Goal: Task Accomplishment & Management: Use online tool/utility

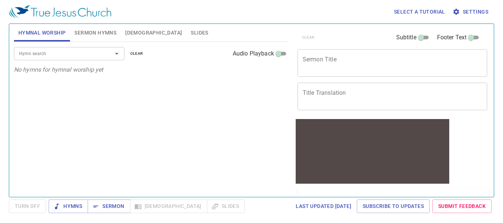
click at [375, 13] on span "Settings" at bounding box center [471, 11] width 34 height 9
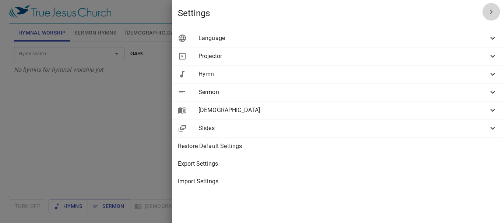
click at [375, 10] on button "button" at bounding box center [491, 12] width 18 height 18
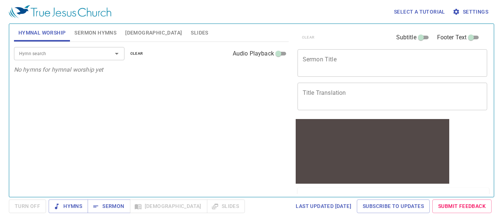
click at [103, 30] on span "Sermon Hymns" at bounding box center [95, 32] width 42 height 9
click at [131, 26] on button "[DEMOGRAPHIC_DATA]" at bounding box center [153, 33] width 65 height 18
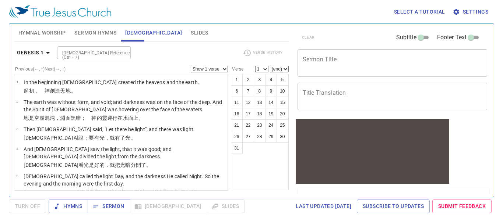
click at [100, 34] on span "Sermon Hymns" at bounding box center [95, 32] width 42 height 9
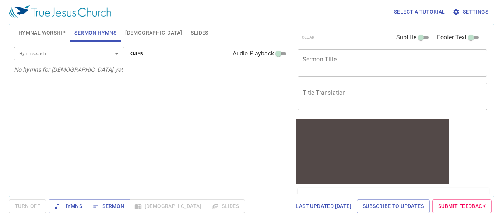
drag, startPoint x: 47, startPoint y: 35, endPoint x: 67, endPoint y: 31, distance: 20.6
click at [48, 35] on span "Hymnal Worship" at bounding box center [41, 32] width 47 height 9
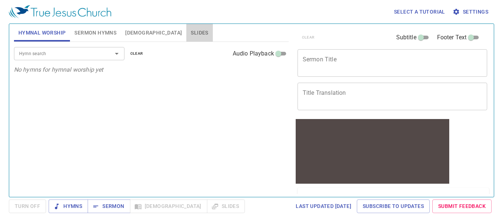
click at [191, 33] on span "Slides" at bounding box center [199, 32] width 17 height 9
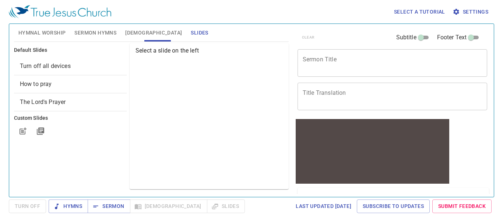
click at [45, 32] on span "Hymnal Worship" at bounding box center [41, 32] width 47 height 9
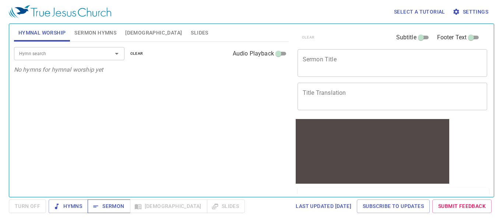
click at [109, 205] on span "Sermon" at bounding box center [108, 206] width 31 height 9
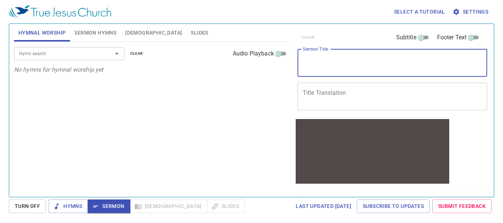
click at [351, 63] on textarea "Sermon Title" at bounding box center [392, 63] width 180 height 14
type textarea "title"
click at [356, 96] on textarea "Title Translation" at bounding box center [392, 96] width 180 height 14
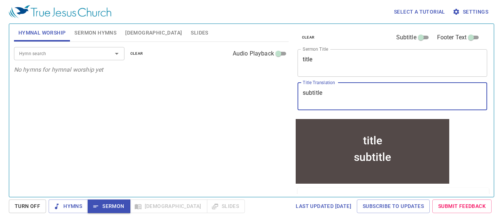
type textarea "subtitle"
click at [29, 210] on span "Turn Off" at bounding box center [27, 206] width 25 height 9
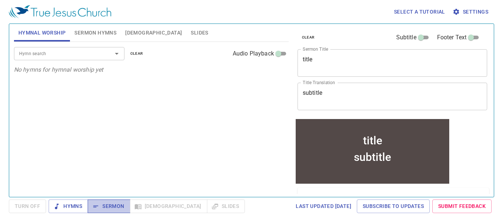
click at [110, 200] on button "Sermon" at bounding box center [109, 207] width 42 height 14
click at [139, 31] on span "[DEMOGRAPHIC_DATA]" at bounding box center [153, 32] width 57 height 9
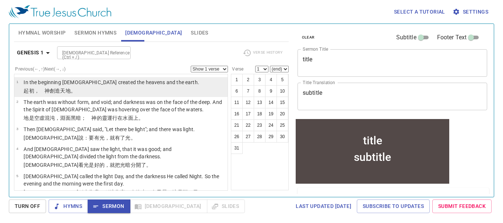
drag, startPoint x: 80, startPoint y: 91, endPoint x: 104, endPoint y: 88, distance: 24.4
click at [80, 91] on p "﻿起初 ，　[DEMOGRAPHIC_DATA] 創造 天 地 。" at bounding box center [111, 90] width 175 height 7
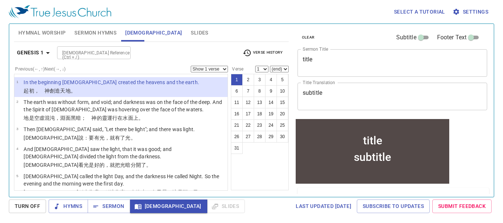
click at [375, 12] on span "Settings" at bounding box center [471, 11] width 34 height 9
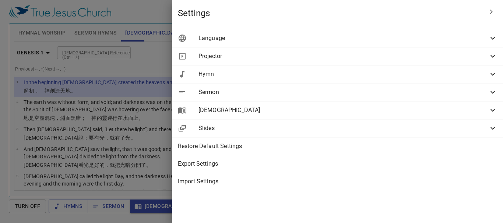
click at [375, 37] on span "Language" at bounding box center [343, 38] width 290 height 9
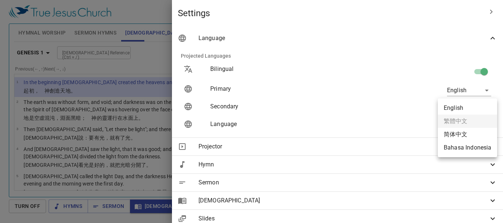
click at [375, 105] on body "Select a tutorial Settings Hymnal Worship Sermon Hymns [DEMOGRAPHIC_DATA] Slide…" at bounding box center [251, 111] width 503 height 223
click at [375, 92] on div at bounding box center [251, 111] width 503 height 223
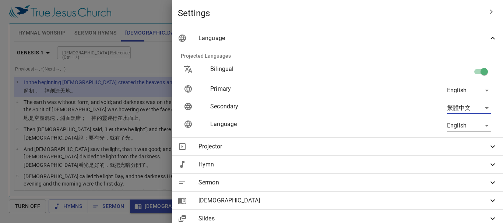
click at [375, 89] on body "Select a tutorial Settings Hymnal Worship Sermon Hymns [DEMOGRAPHIC_DATA] Slide…" at bounding box center [251, 111] width 503 height 223
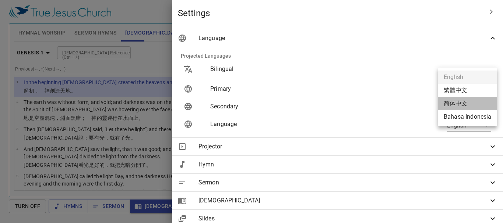
click at [375, 101] on li "简体中文" at bounding box center [466, 103] width 59 height 13
type input "zh-simple"
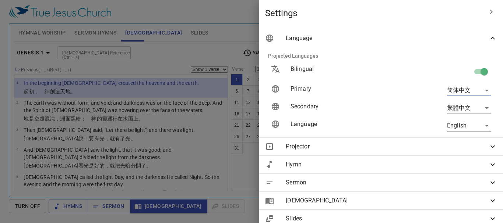
click at [375, 106] on body "Select a tutorial Settings Hymnal Worship Sermon Hymns [DEMOGRAPHIC_DATA] Slide…" at bounding box center [251, 111] width 503 height 223
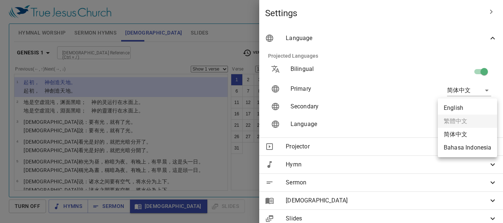
click at [375, 145] on li "Bahasa Indonesia" at bounding box center [466, 147] width 59 height 13
type input "id"
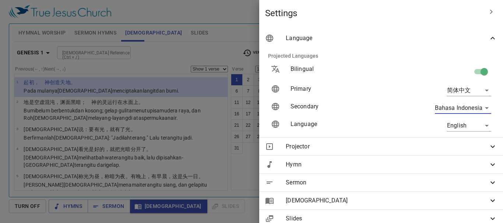
click at [375, 11] on icon "button" at bounding box center [490, 11] width 9 height 9
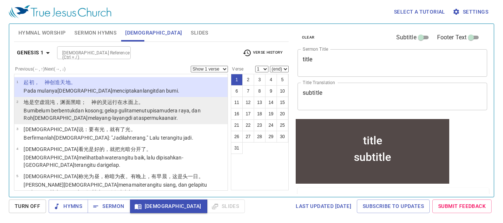
click at [174, 112] on wh5921 "samudera raya , [PERSON_NAME] [DEMOGRAPHIC_DATA] melayang-layang di atas permuk…" at bounding box center [112, 114] width 177 height 13
select select "2"
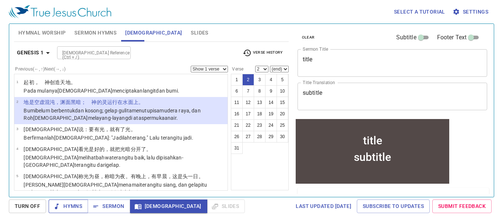
click at [70, 205] on span "Hymns" at bounding box center [68, 206] width 28 height 9
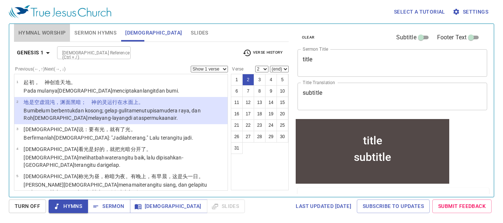
click at [53, 34] on span "Hymnal Worship" at bounding box center [41, 32] width 47 height 9
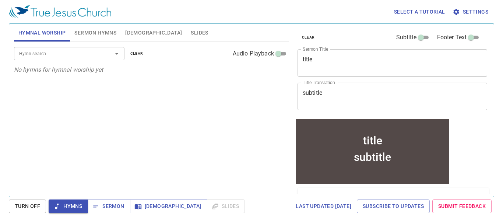
click at [97, 31] on span "Sermon Hymns" at bounding box center [95, 32] width 42 height 9
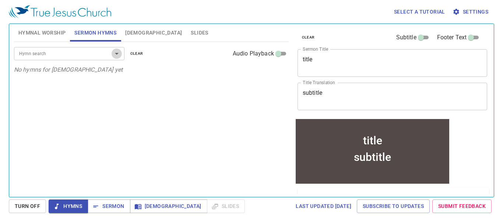
click at [119, 52] on icon "Open" at bounding box center [116, 53] width 9 height 9
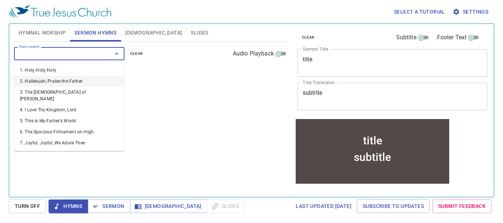
click at [73, 82] on li "2. Hallelujah, Praise the Father" at bounding box center [69, 81] width 110 height 11
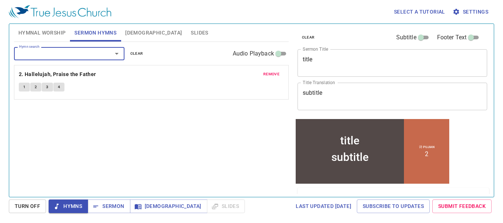
click at [118, 55] on icon "Open" at bounding box center [116, 53] width 9 height 9
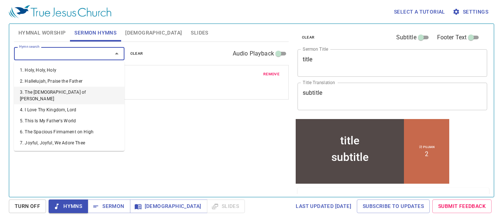
click at [41, 94] on li "3. The [DEMOGRAPHIC_DATA] of [PERSON_NAME]" at bounding box center [69, 96] width 110 height 18
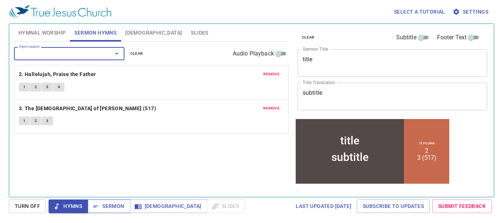
click at [117, 206] on span "Sermon" at bounding box center [108, 206] width 31 height 9
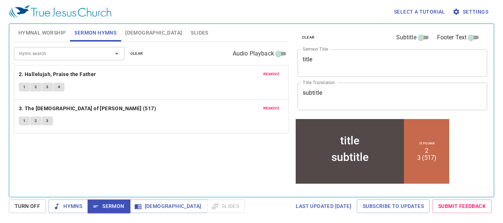
click at [32, 202] on button "Turn Off" at bounding box center [27, 207] width 37 height 14
click at [375, 8] on span "Settings" at bounding box center [471, 11] width 34 height 9
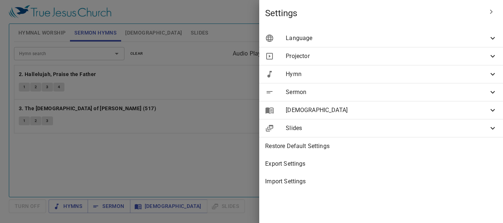
click at [347, 107] on span "[DEMOGRAPHIC_DATA]" at bounding box center [387, 110] width 202 height 9
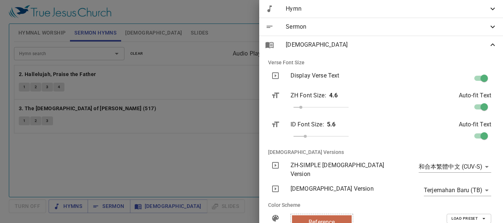
scroll to position [49, 0]
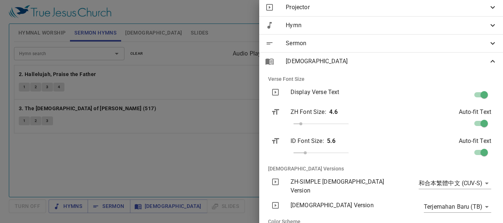
click at [375, 96] on input "checkbox" at bounding box center [484, 96] width 42 height 14
checkbox input "false"
click at [227, 82] on div at bounding box center [251, 111] width 503 height 223
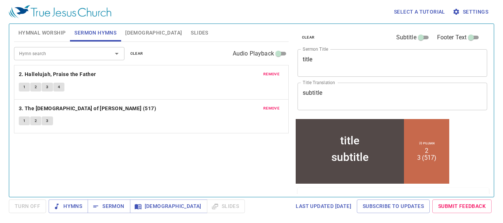
click at [135, 32] on span "[DEMOGRAPHIC_DATA]" at bounding box center [153, 32] width 57 height 9
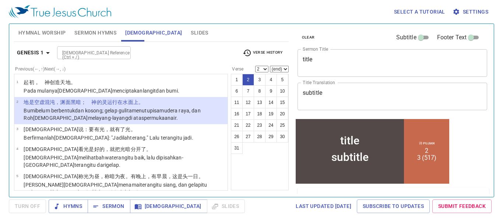
click at [134, 104] on wh6440 "上 。" at bounding box center [138, 102] width 10 height 6
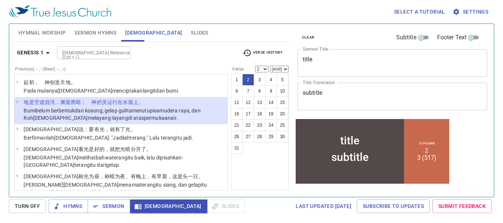
click at [375, 11] on span "Settings" at bounding box center [471, 11] width 34 height 9
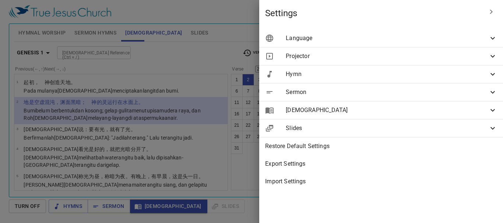
click at [373, 56] on span "Projector" at bounding box center [387, 56] width 202 height 9
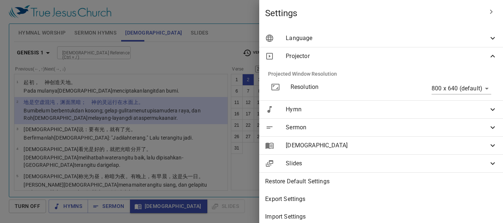
click at [375, 88] on body "Select a tutorial Settings Hymnal Worship Sermon Hymns [DEMOGRAPHIC_DATA] Slide…" at bounding box center [251, 111] width 503 height 223
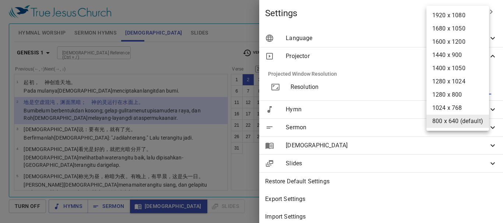
click at [375, 85] on div at bounding box center [251, 111] width 503 height 223
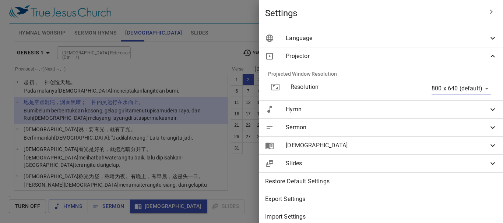
click at [375, 108] on span "Hymn" at bounding box center [387, 109] width 202 height 9
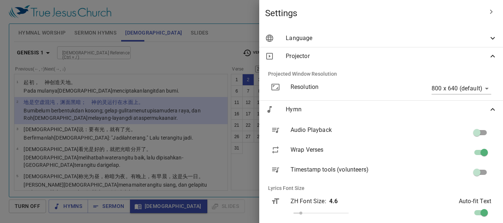
click at [375, 50] on div "Projector" at bounding box center [381, 56] width 244 height 18
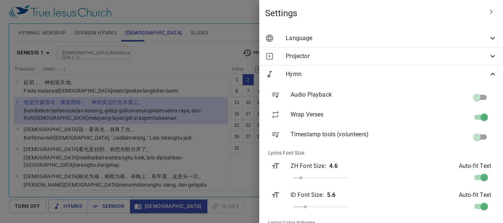
drag, startPoint x: 486, startPoint y: 70, endPoint x: 485, endPoint y: 50, distance: 19.9
click at [375, 68] on div "Hymn" at bounding box center [381, 74] width 244 height 18
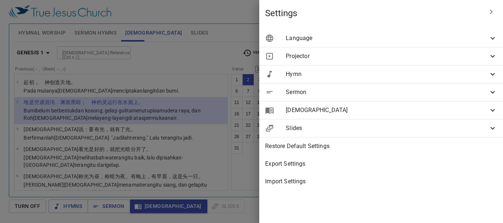
click at [375, 8] on span "Settings" at bounding box center [373, 13] width 217 height 12
click at [229, 17] on div at bounding box center [251, 111] width 503 height 223
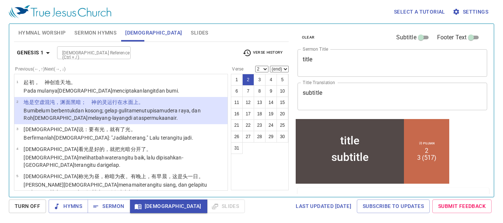
click at [191, 35] on span "Slides" at bounding box center [199, 32] width 17 height 9
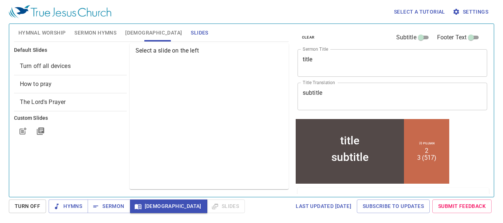
click at [112, 29] on span "Sermon Hymns" at bounding box center [95, 32] width 42 height 9
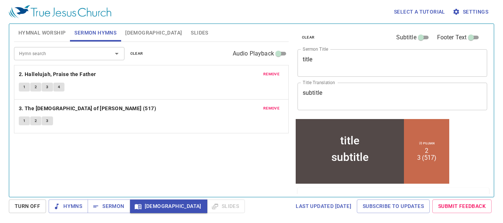
click at [375, 10] on span "Settings" at bounding box center [471, 11] width 34 height 9
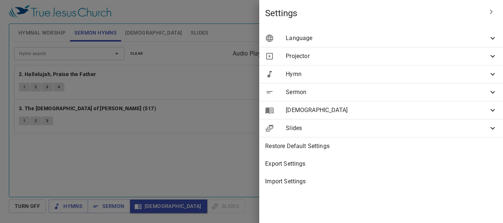
drag, startPoint x: 235, startPoint y: 14, endPoint x: 146, endPoint y: 26, distance: 90.6
click at [236, 14] on div at bounding box center [251, 111] width 503 height 223
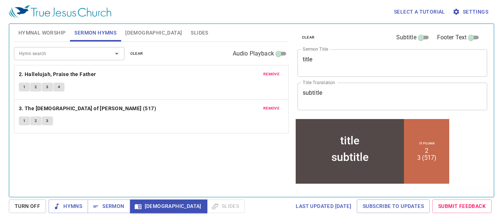
click at [37, 33] on span "Hymnal Worship" at bounding box center [41, 32] width 47 height 9
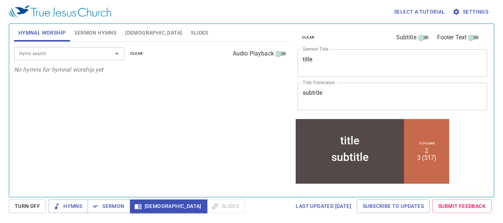
click at [101, 54] on div "Hymn search" at bounding box center [69, 53] width 110 height 13
click at [119, 55] on icon "Open" at bounding box center [116, 53] width 9 height 9
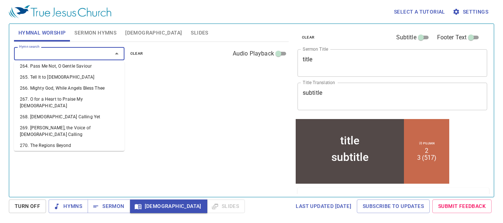
scroll to position [3050, 0]
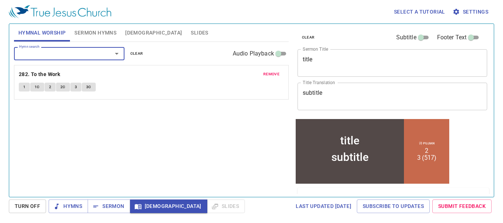
click at [264, 72] on span "remove" at bounding box center [271, 74] width 16 height 7
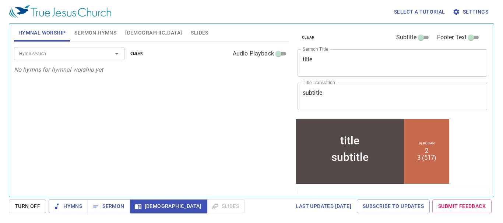
click at [103, 30] on span "Sermon Hymns" at bounding box center [95, 32] width 42 height 9
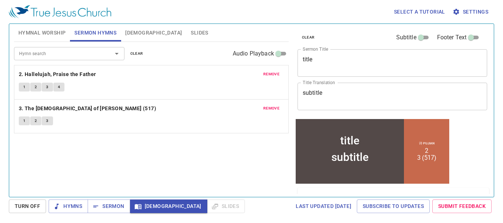
click at [267, 76] on span "remove" at bounding box center [271, 74] width 16 height 7
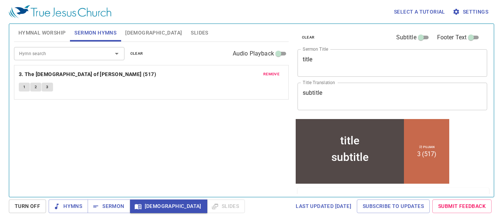
click at [266, 72] on span "remove" at bounding box center [271, 74] width 16 height 7
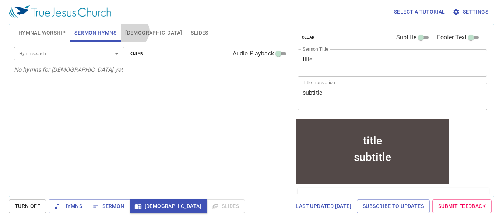
click at [133, 31] on span "[DEMOGRAPHIC_DATA]" at bounding box center [153, 32] width 57 height 9
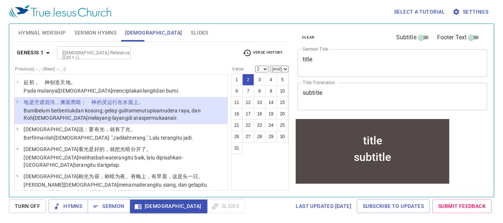
click at [375, 9] on span "Settings" at bounding box center [471, 11] width 34 height 9
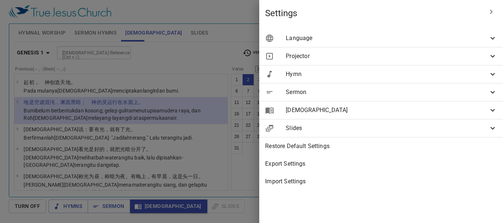
click at [345, 71] on span "Hymn" at bounding box center [387, 74] width 202 height 9
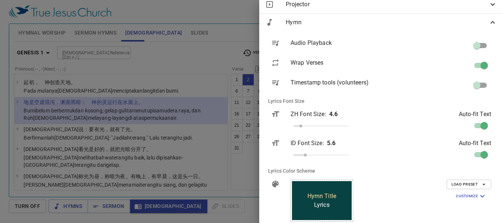
scroll to position [0, 0]
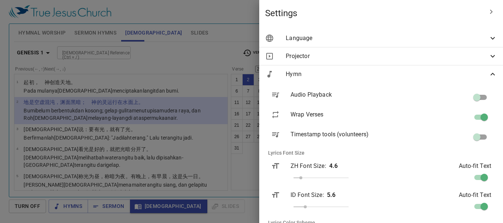
click at [375, 70] on span "Hymn" at bounding box center [387, 74] width 202 height 9
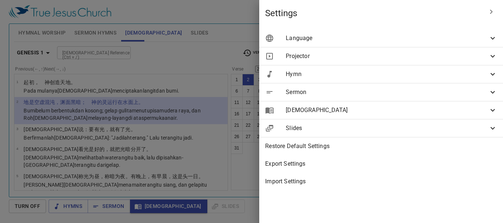
click at [375, 56] on span "Projector" at bounding box center [387, 56] width 202 height 9
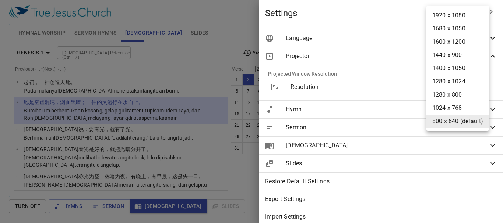
click at [375, 89] on body "Select a tutorial Settings Hymnal Worship Sermon Hymns [DEMOGRAPHIC_DATA] Slide…" at bounding box center [251, 111] width 503 height 223
click at [375, 93] on div at bounding box center [251, 111] width 503 height 223
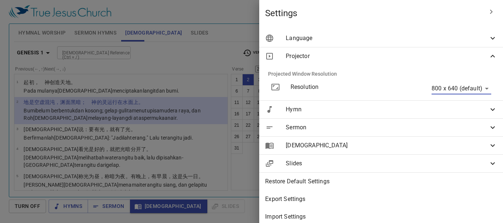
click at [355, 53] on span "Projector" at bounding box center [387, 56] width 202 height 9
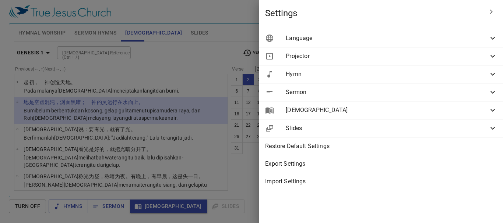
click at [358, 38] on span "Language" at bounding box center [387, 38] width 202 height 9
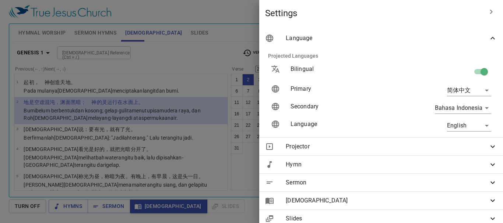
click at [358, 38] on span "Language" at bounding box center [387, 38] width 202 height 9
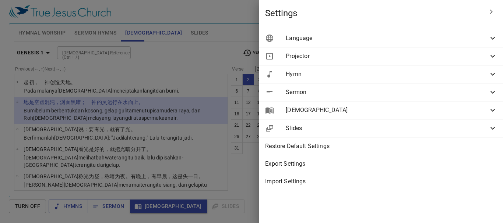
click at [366, 126] on span "Slides" at bounding box center [387, 128] width 202 height 9
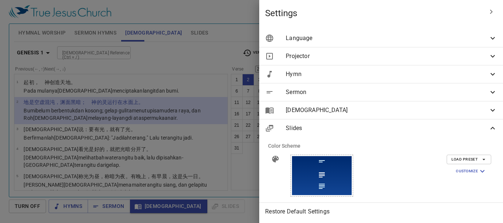
click at [375, 125] on span "Slides" at bounding box center [387, 128] width 202 height 9
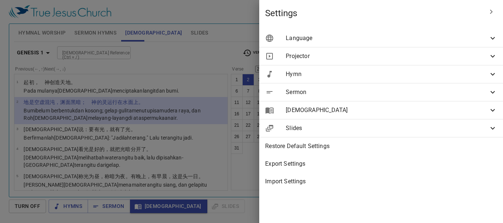
click at [375, 127] on span "Slides" at bounding box center [387, 128] width 202 height 9
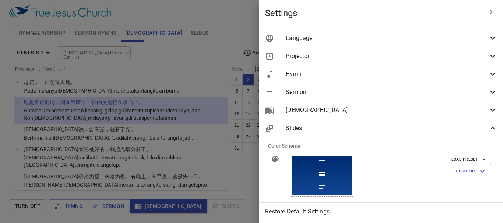
drag, startPoint x: 379, startPoint y: 127, endPoint x: 374, endPoint y: 115, distance: 13.0
click at [375, 125] on span "Slides" at bounding box center [387, 128] width 202 height 9
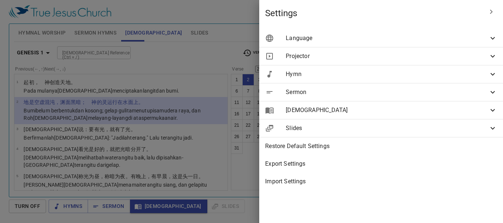
click at [373, 112] on span "[DEMOGRAPHIC_DATA]" at bounding box center [387, 110] width 202 height 9
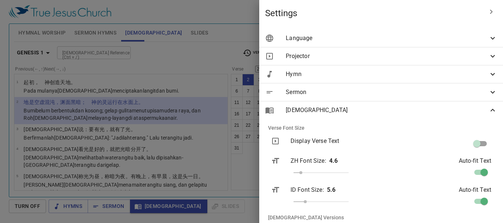
drag, startPoint x: 376, startPoint y: 111, endPoint x: 421, endPoint y: 25, distance: 96.8
click at [375, 110] on span "[DEMOGRAPHIC_DATA]" at bounding box center [387, 110] width 202 height 9
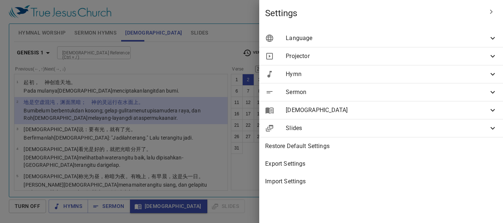
click at [225, 14] on div at bounding box center [251, 111] width 503 height 223
